Goal: Task Accomplishment & Management: Use online tool/utility

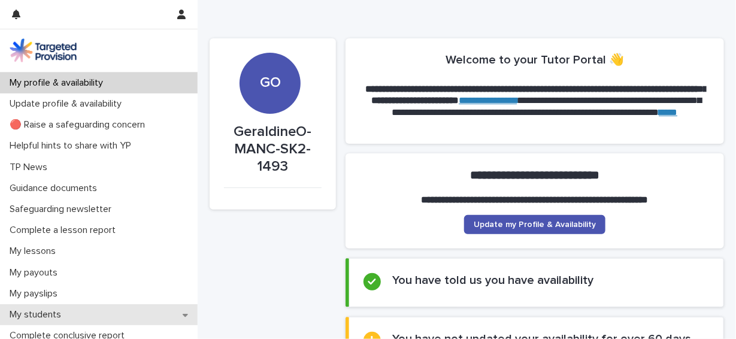
click at [136, 314] on div "My students" at bounding box center [99, 314] width 198 height 21
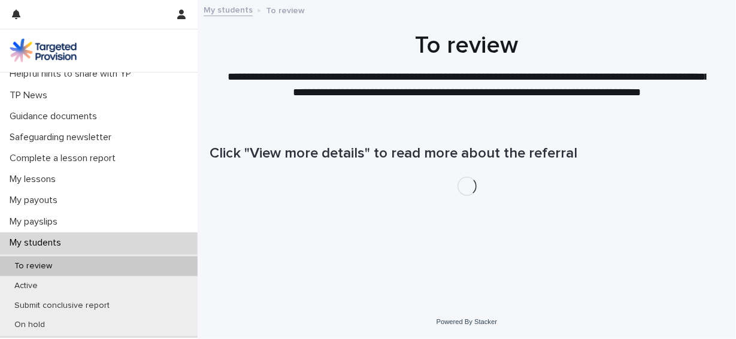
scroll to position [72, 0]
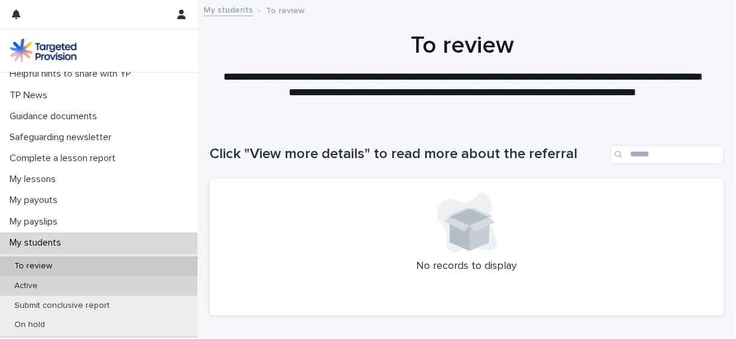
click at [120, 286] on div "Active" at bounding box center [99, 286] width 198 height 20
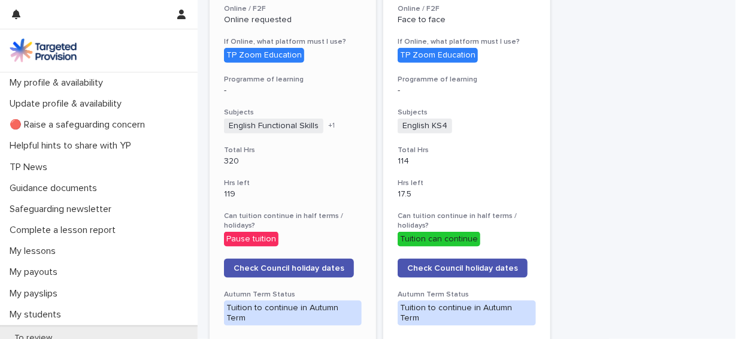
scroll to position [460, 0]
click at [422, 189] on p "17.5" at bounding box center [466, 194] width 138 height 10
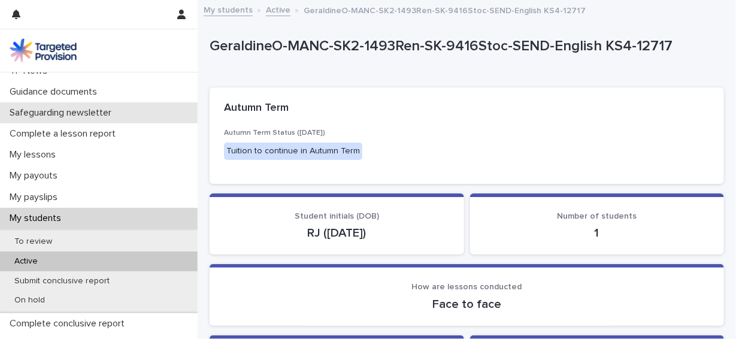
scroll to position [96, 0]
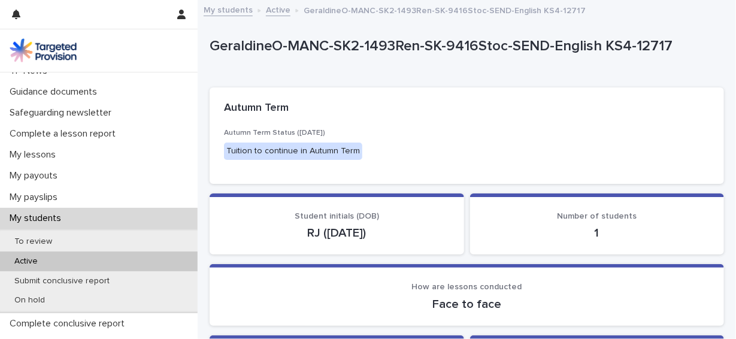
click at [62, 257] on div "Active" at bounding box center [99, 261] width 198 height 20
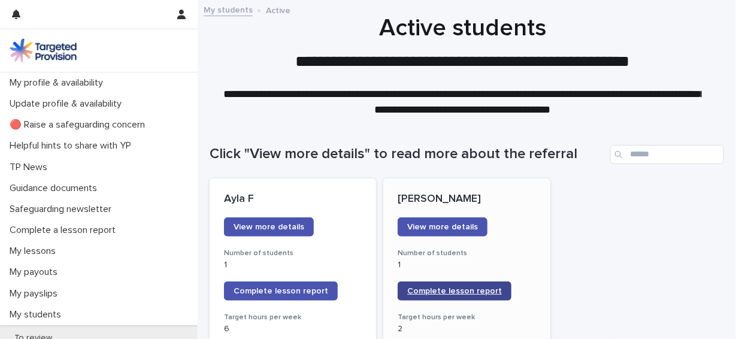
click at [465, 285] on link "Complete lesson report" at bounding box center [454, 290] width 114 height 19
